Goal: Transaction & Acquisition: Purchase product/service

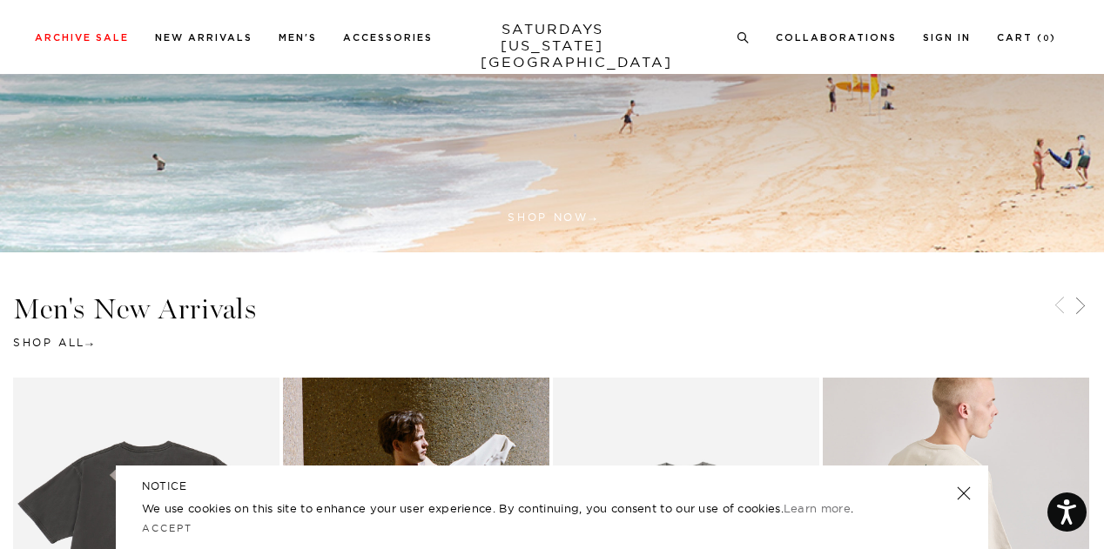
scroll to position [254, 0]
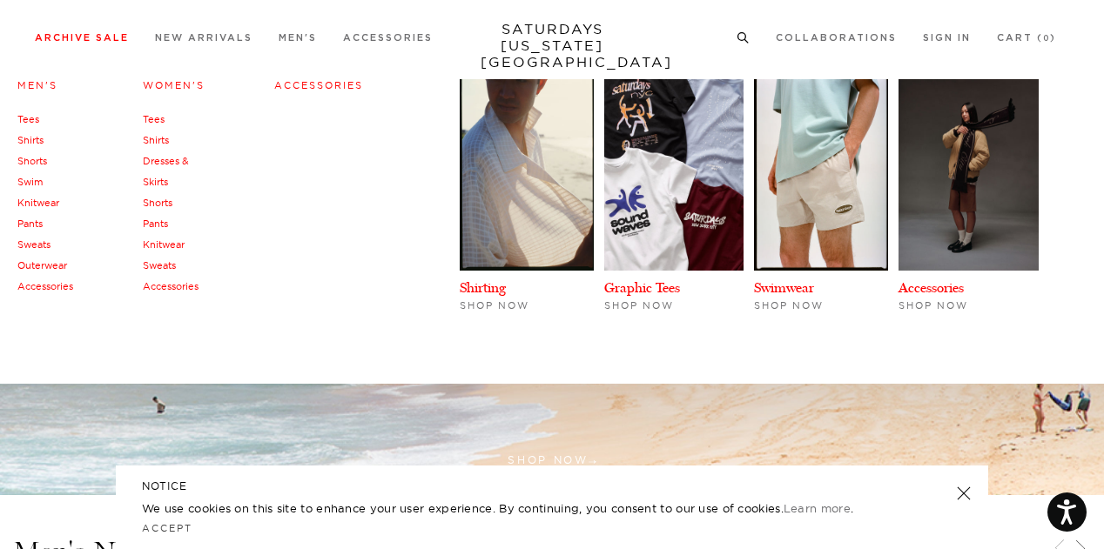
click at [111, 33] on link "Archive Sale" at bounding box center [82, 38] width 94 height 10
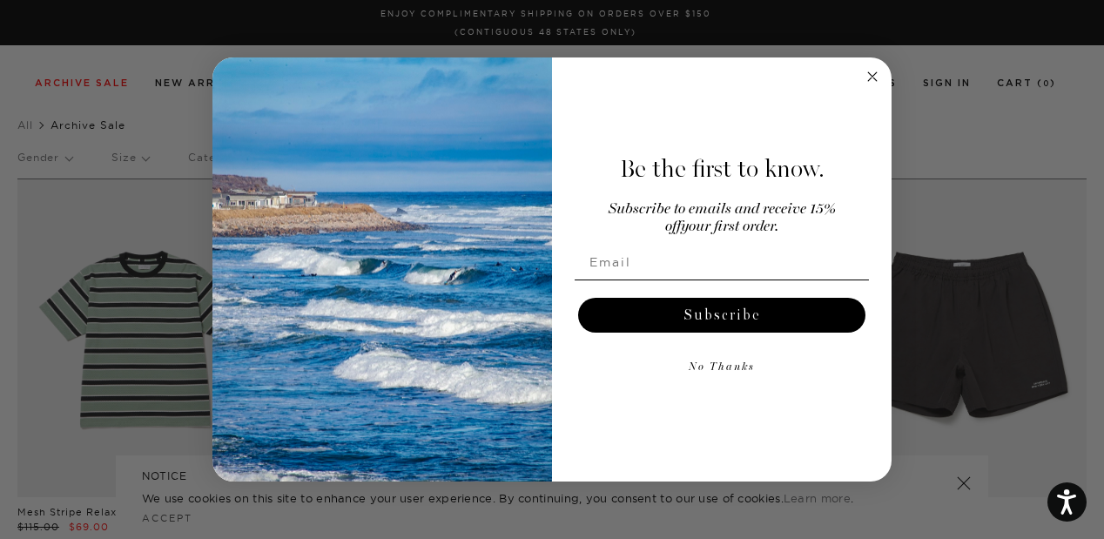
click at [871, 83] on circle "Close dialog" at bounding box center [873, 76] width 20 height 20
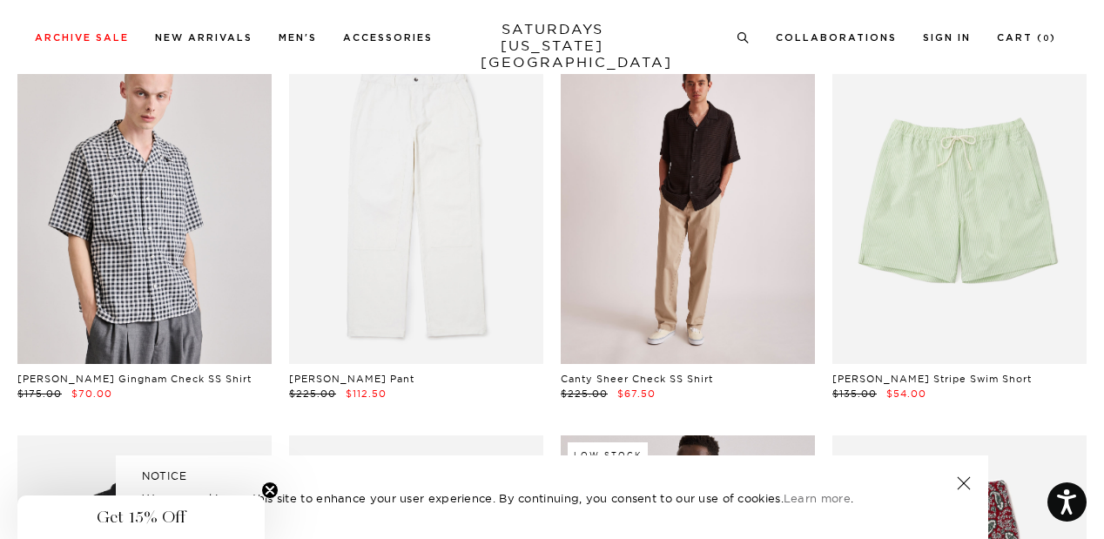
scroll to position [435, 0]
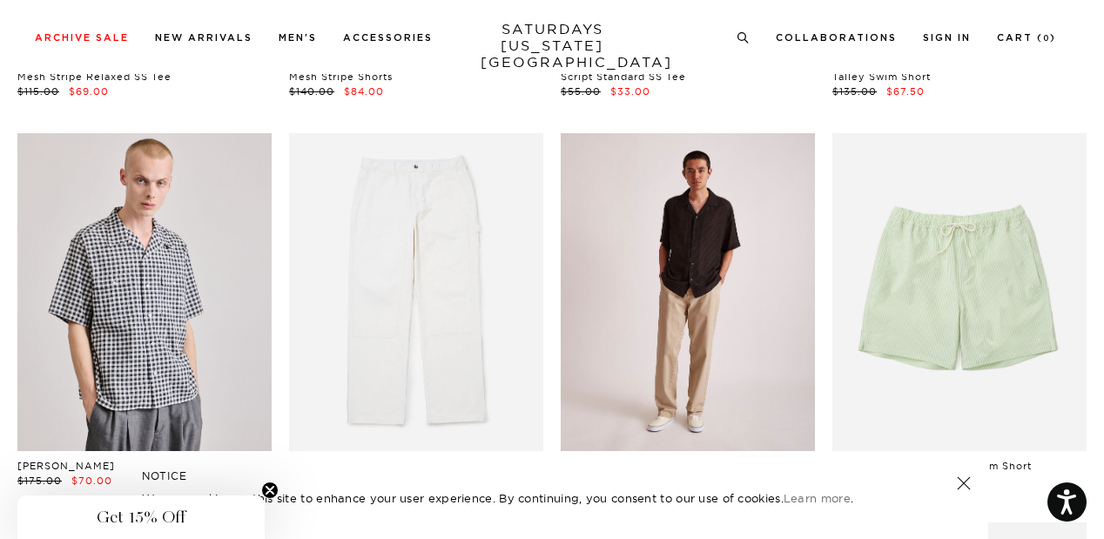
click at [648, 304] on link at bounding box center [688, 292] width 254 height 318
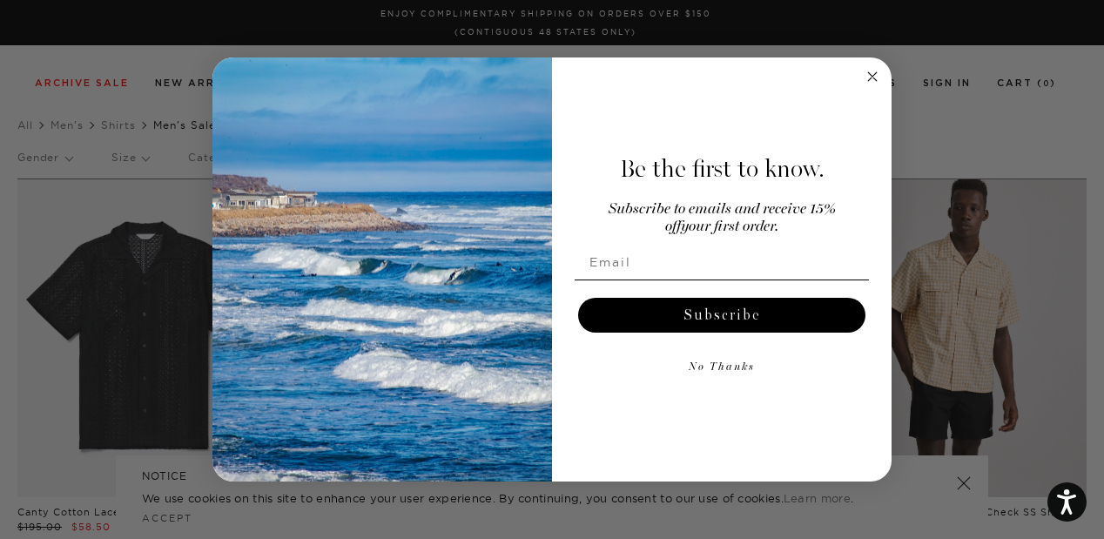
click at [870, 73] on circle "Close dialog" at bounding box center [873, 76] width 20 height 20
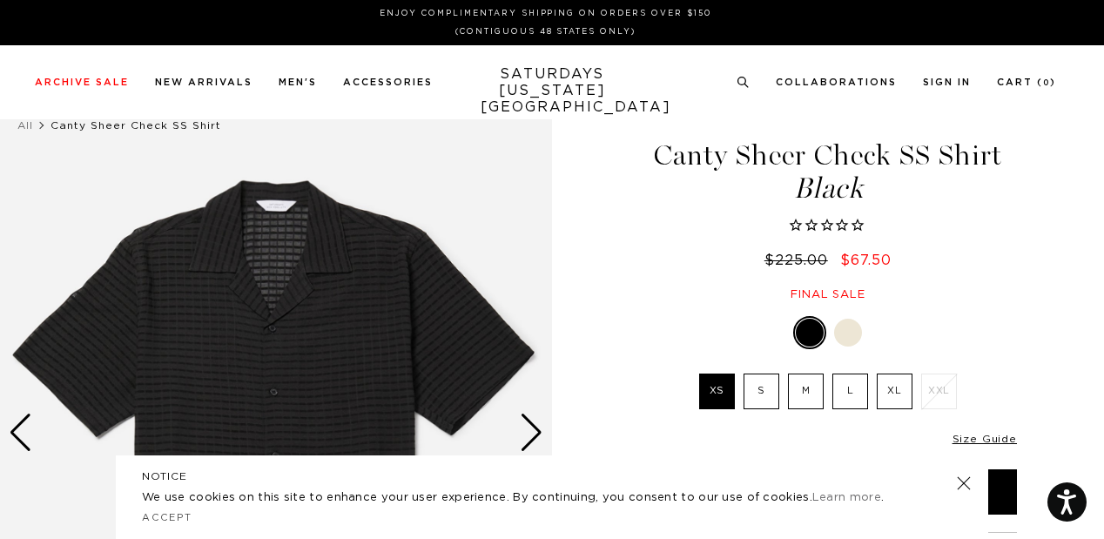
click at [846, 319] on div at bounding box center [848, 333] width 28 height 28
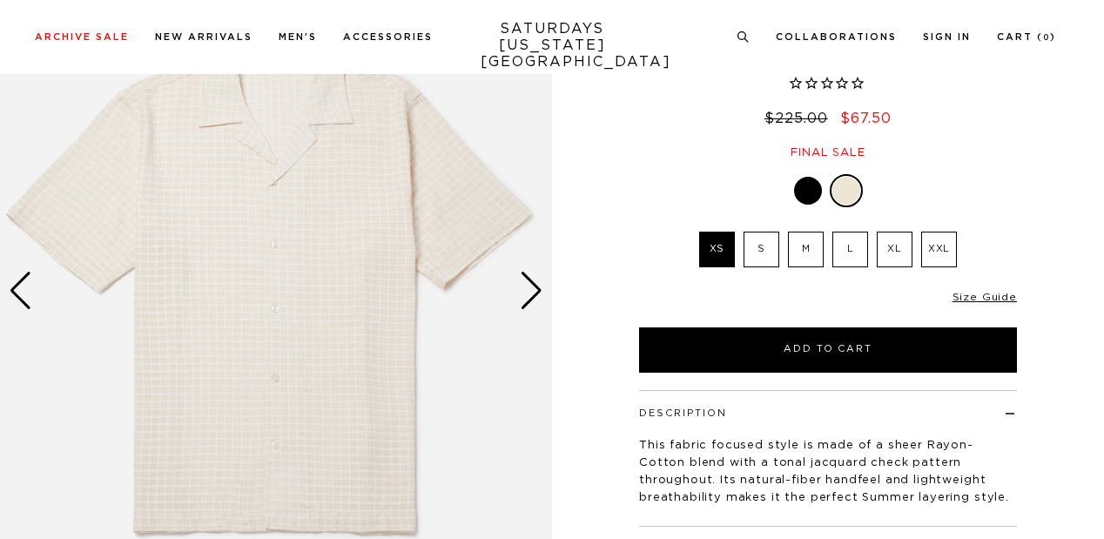
scroll to position [261, 0]
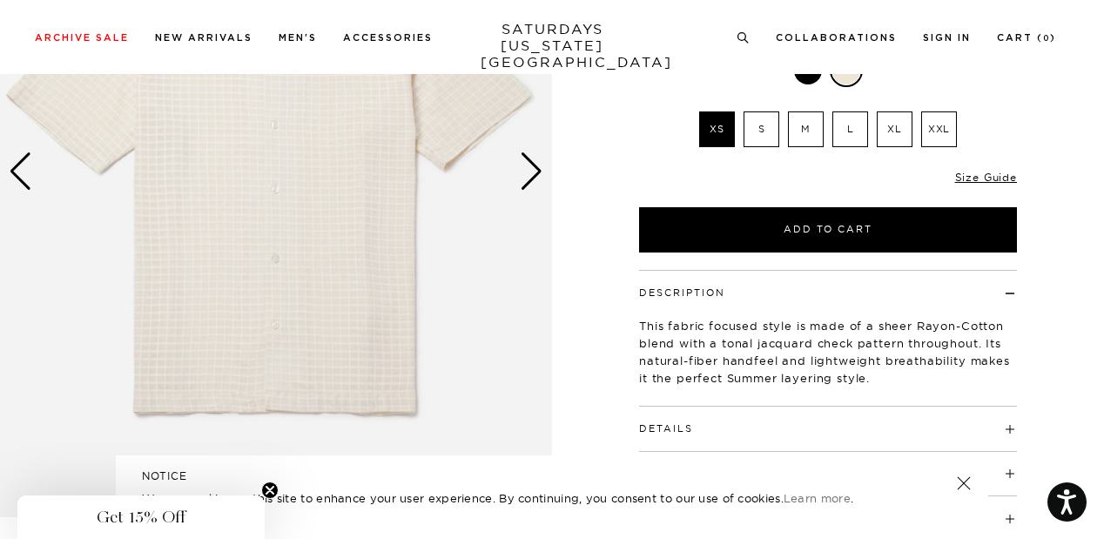
click at [531, 184] on div "Next slide" at bounding box center [532, 171] width 24 height 38
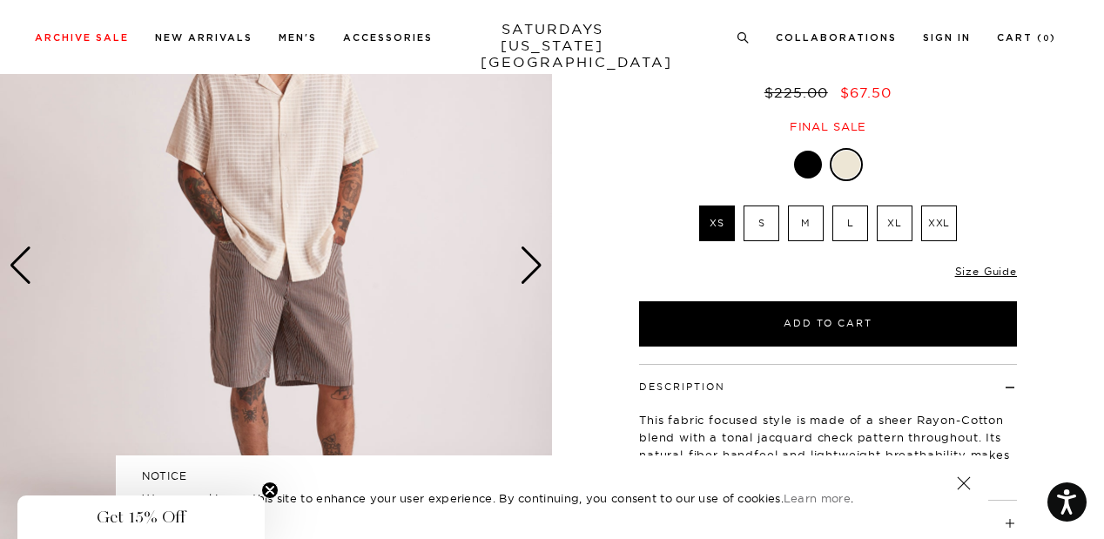
scroll to position [87, 0]
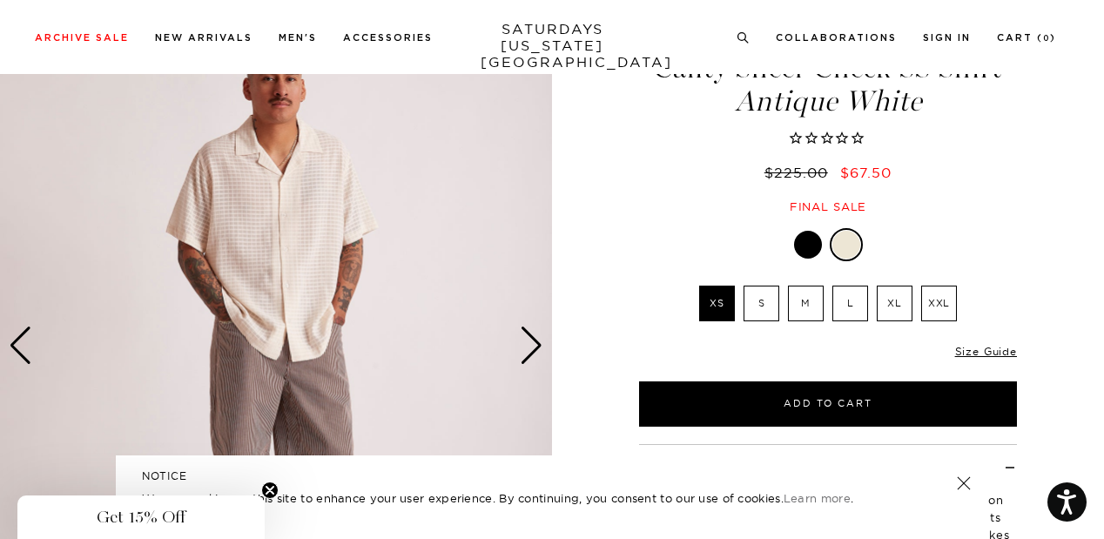
click at [528, 350] on div "Next slide" at bounding box center [532, 346] width 24 height 38
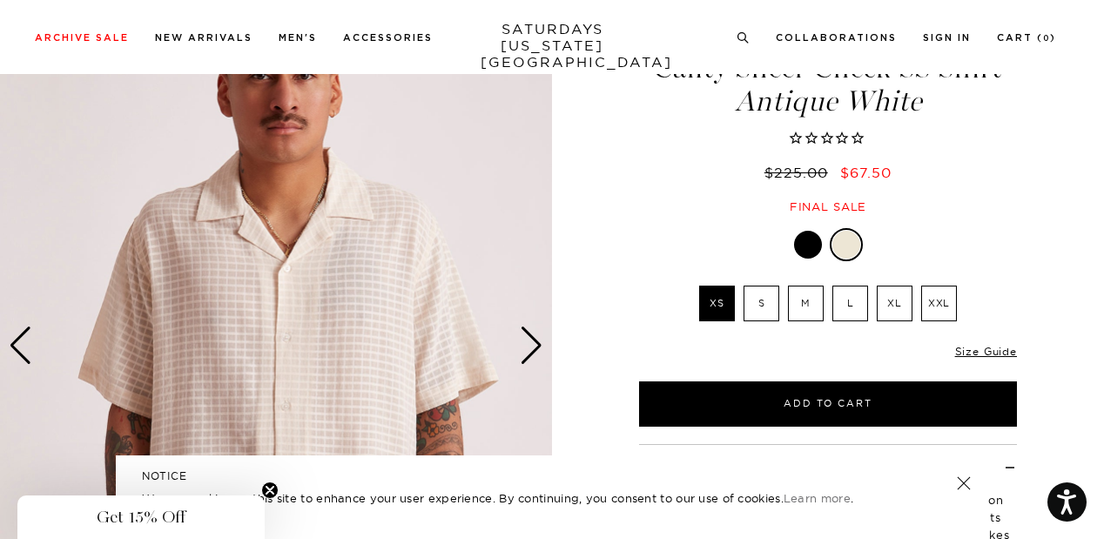
click at [529, 349] on div "Next slide" at bounding box center [532, 346] width 24 height 38
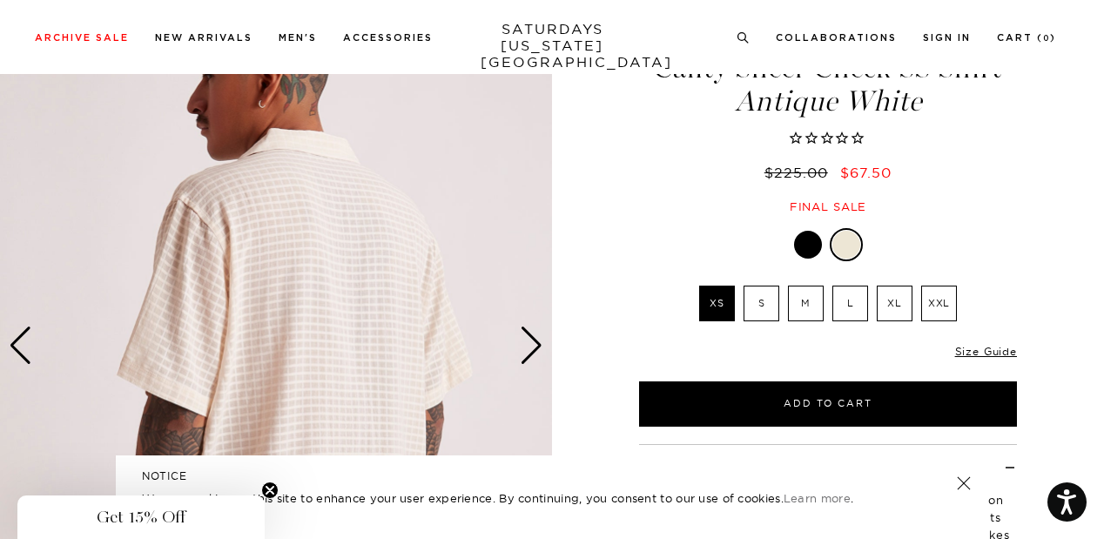
click at [530, 347] on div "Next slide" at bounding box center [532, 346] width 24 height 38
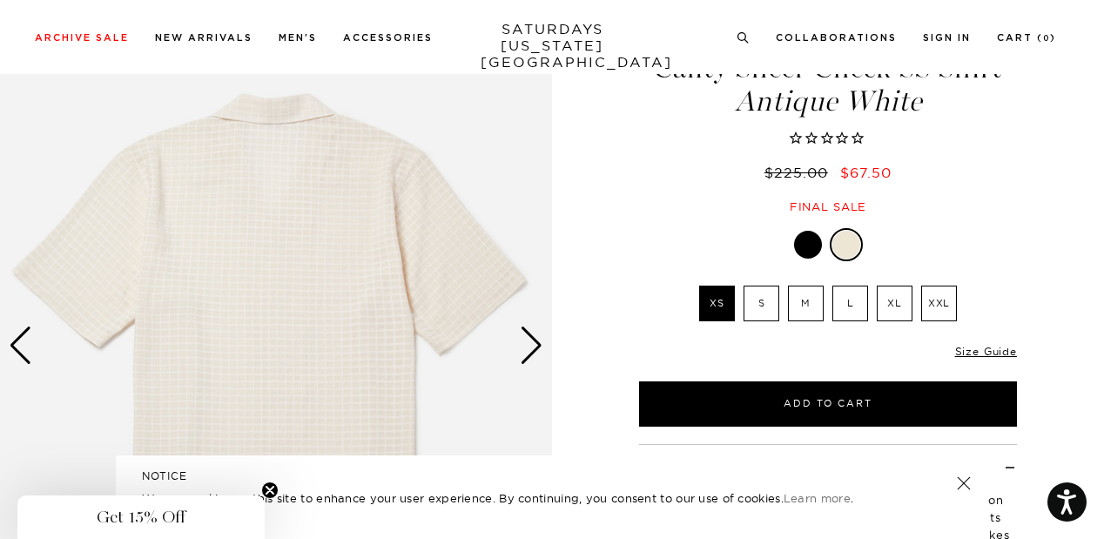
click at [530, 347] on div "Next slide" at bounding box center [532, 346] width 24 height 38
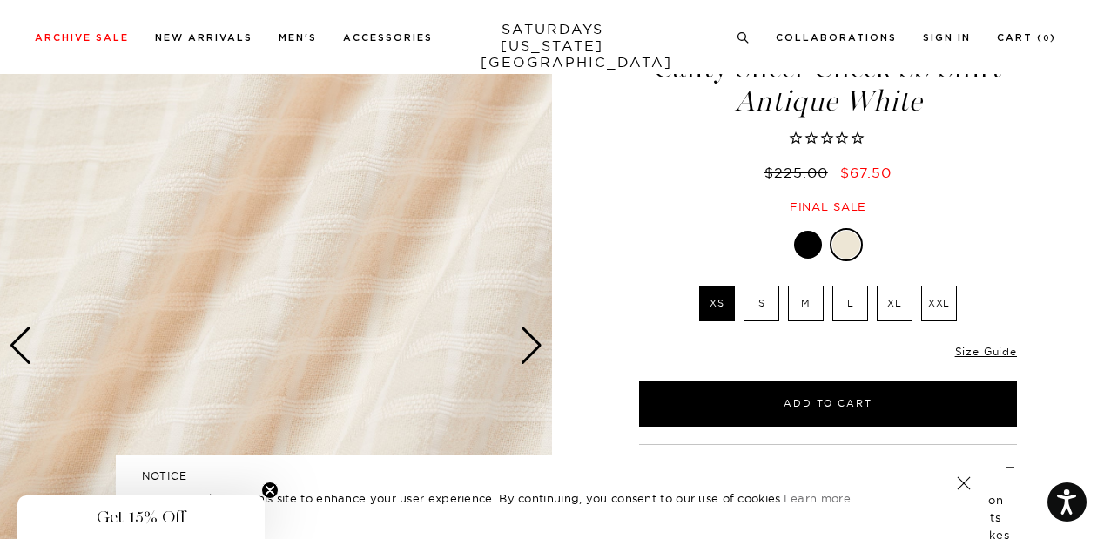
click at [530, 347] on div "Next slide" at bounding box center [532, 346] width 24 height 38
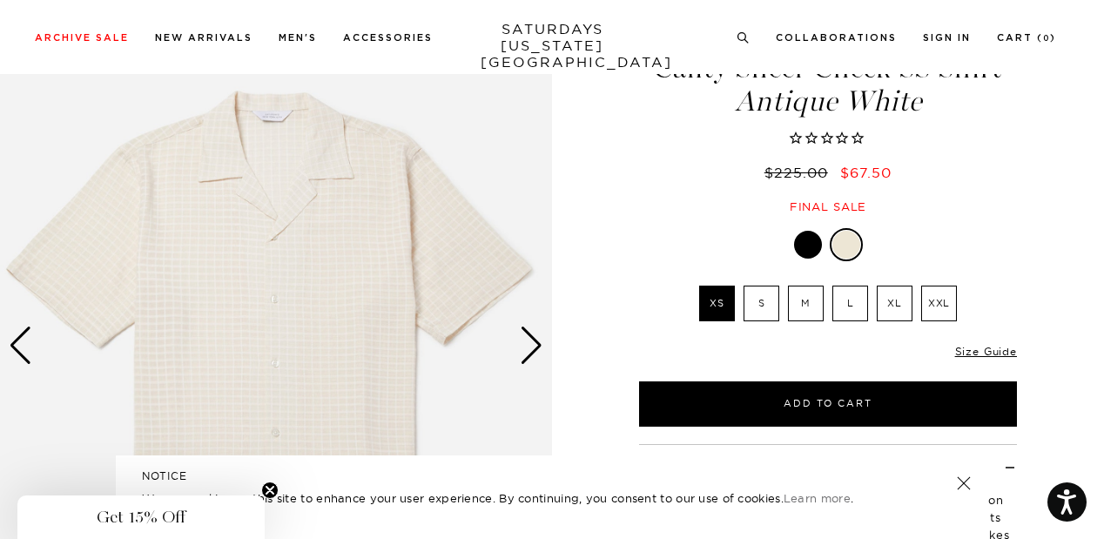
click at [530, 347] on div "Next slide" at bounding box center [532, 346] width 24 height 38
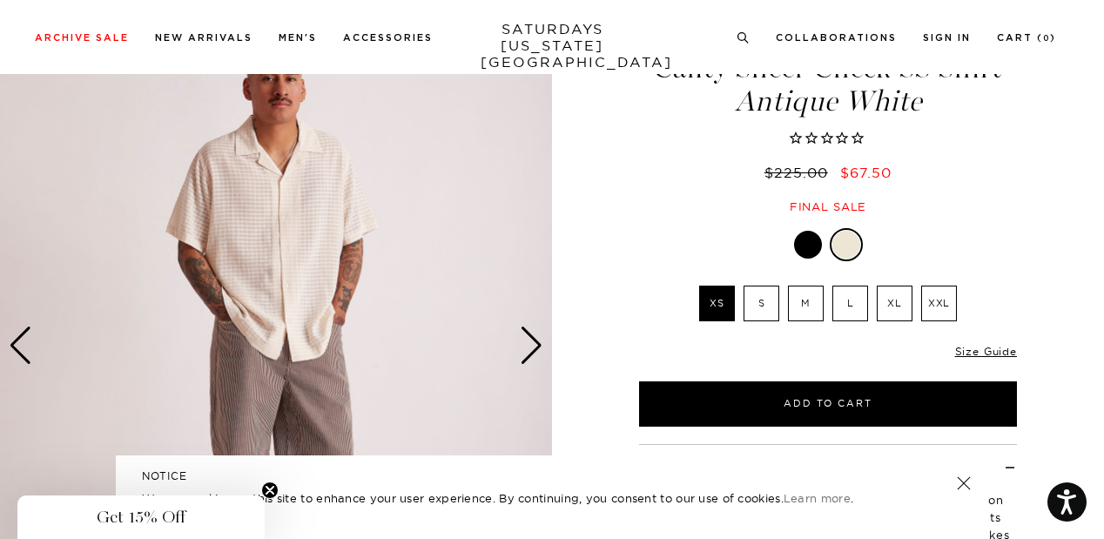
click at [530, 347] on div "Next slide" at bounding box center [532, 346] width 24 height 38
